Goal: Information Seeking & Learning: Learn about a topic

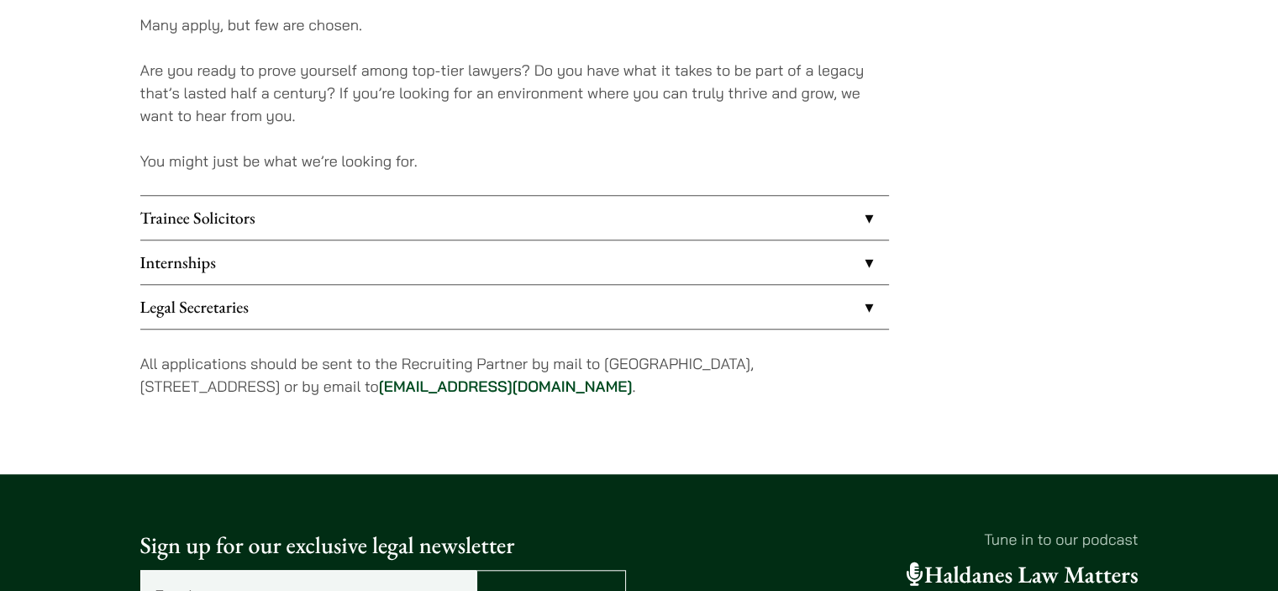
scroll to position [1429, 0]
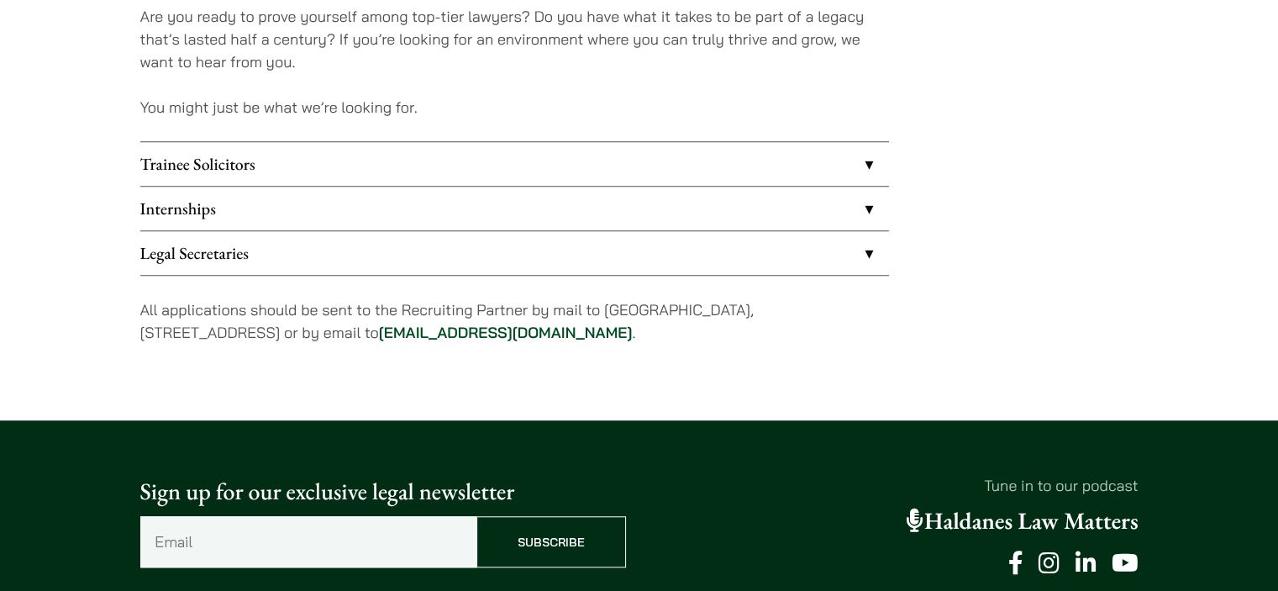
click at [283, 204] on link "Internships" at bounding box center [514, 209] width 749 height 44
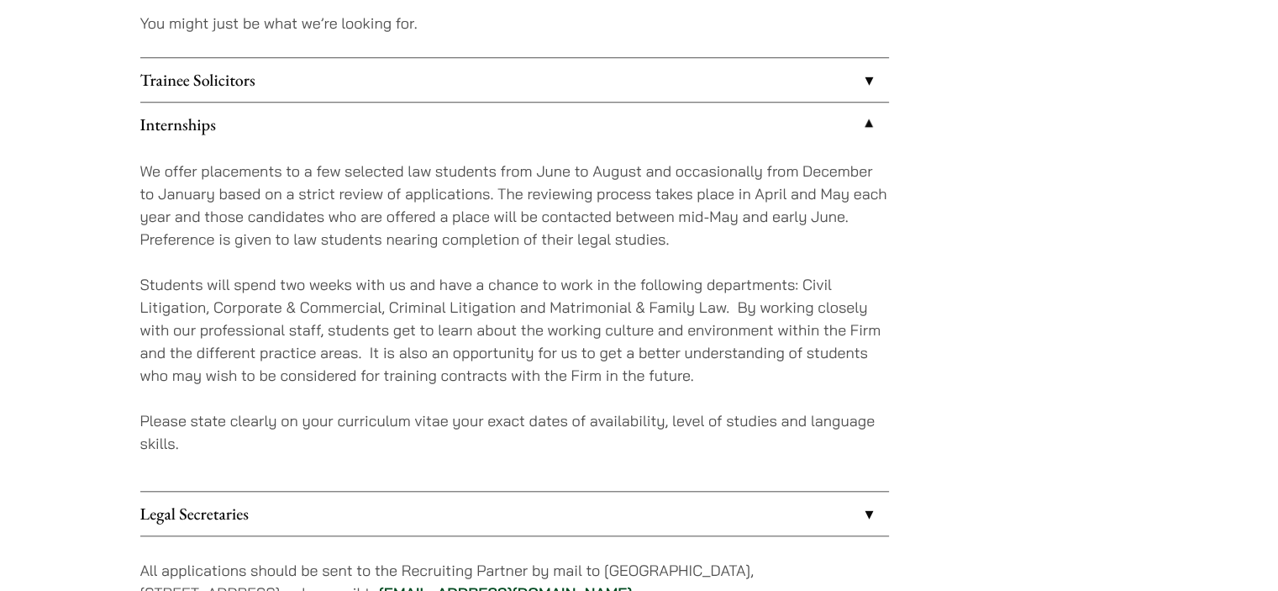
scroll to position [1513, 0]
click at [481, 92] on link "Trainee Solicitors" at bounding box center [514, 80] width 749 height 44
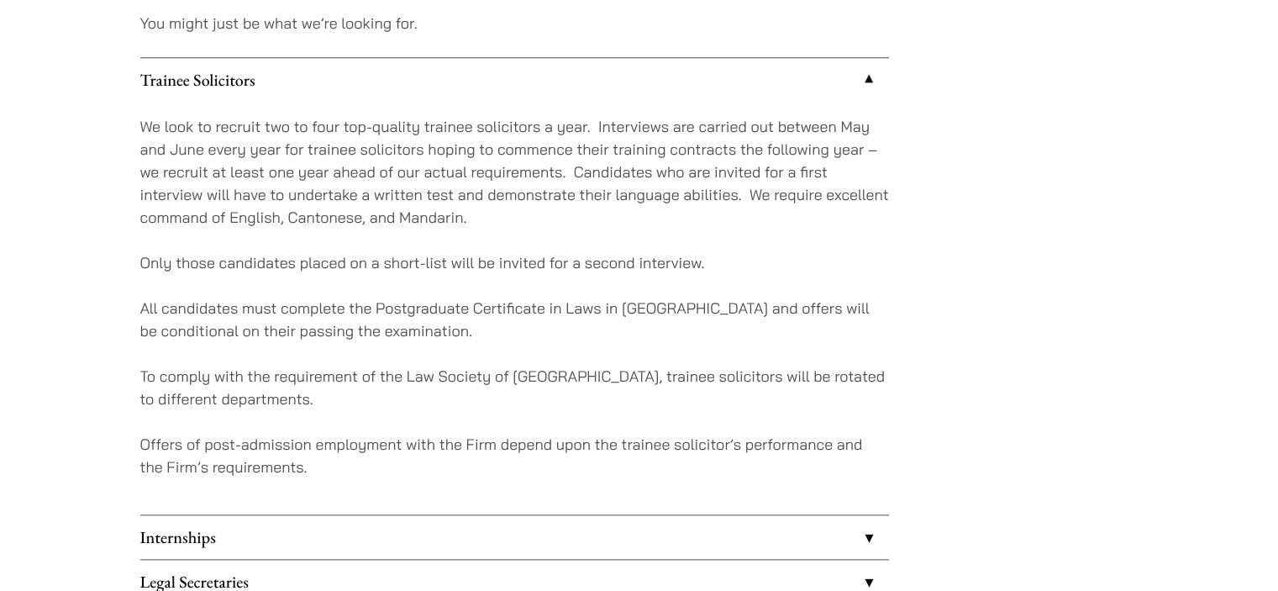
scroll to position [1765, 0]
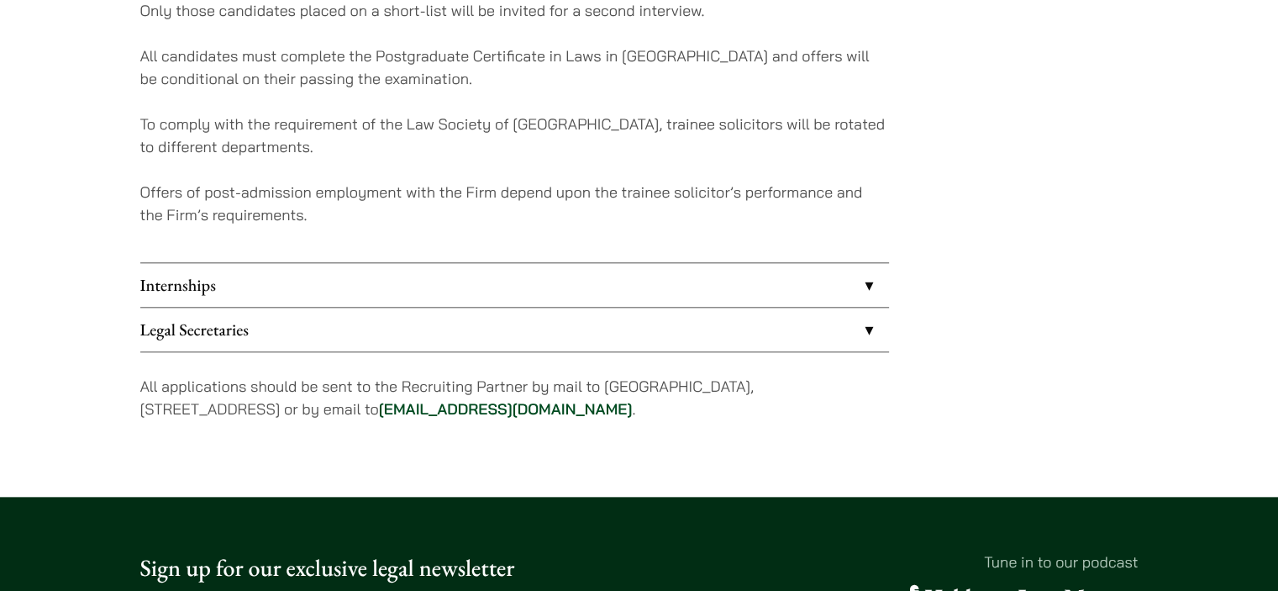
click at [565, 282] on link "Internships" at bounding box center [514, 285] width 749 height 44
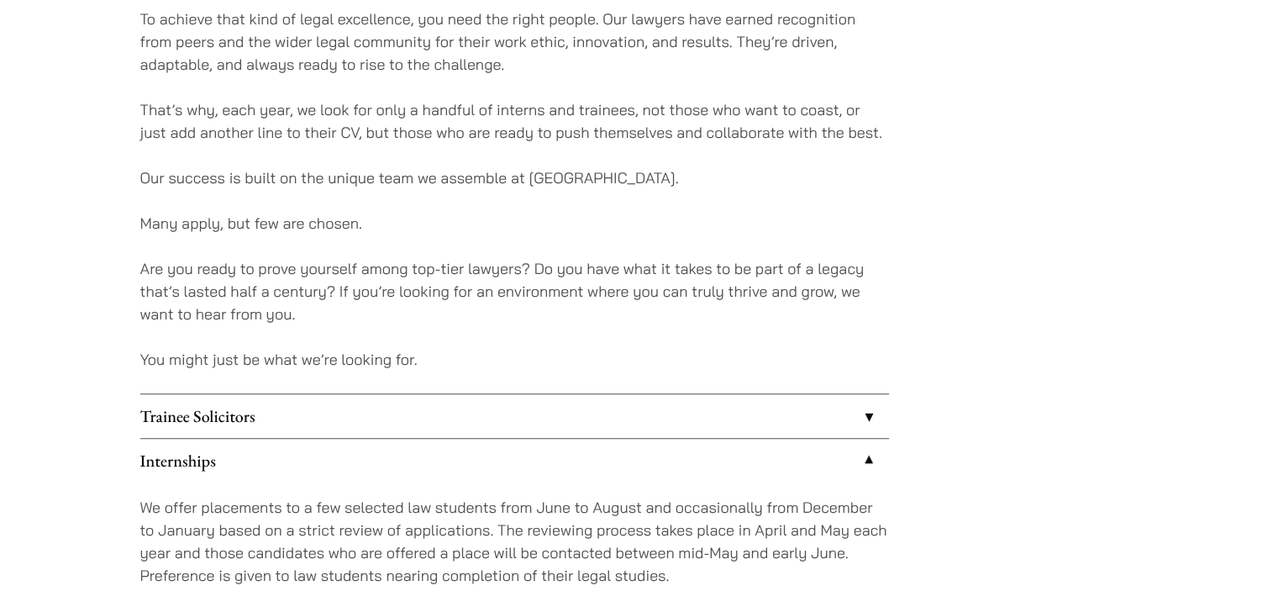
scroll to position [1176, 0]
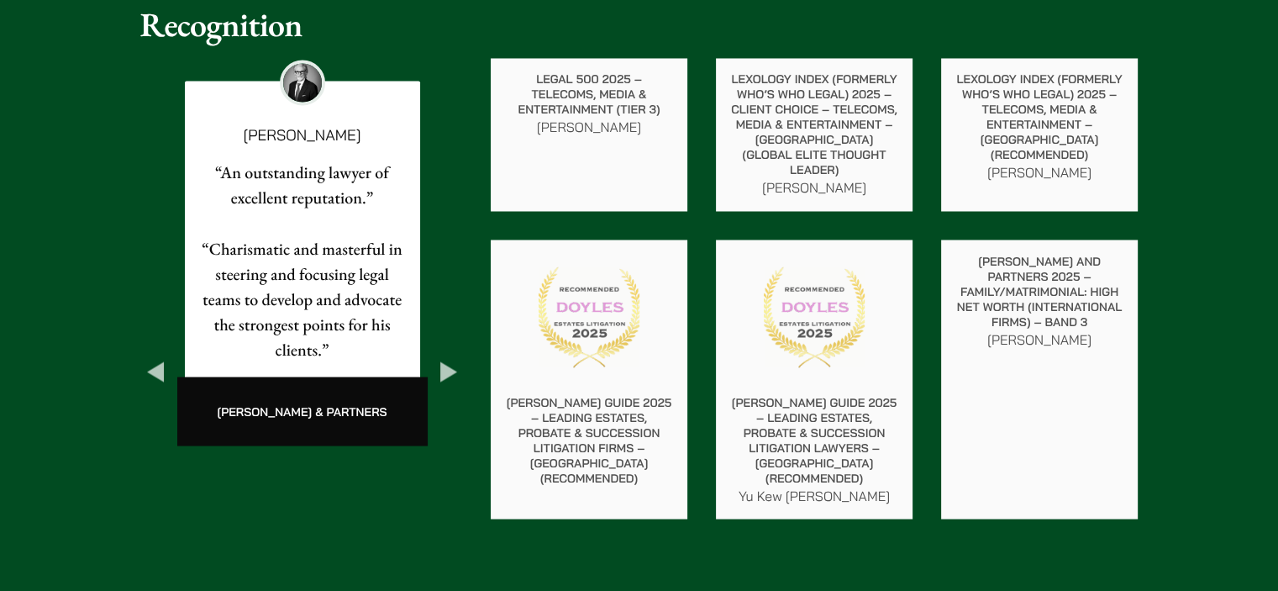
scroll to position [2941, 0]
